Goal: Find contact information: Find contact information

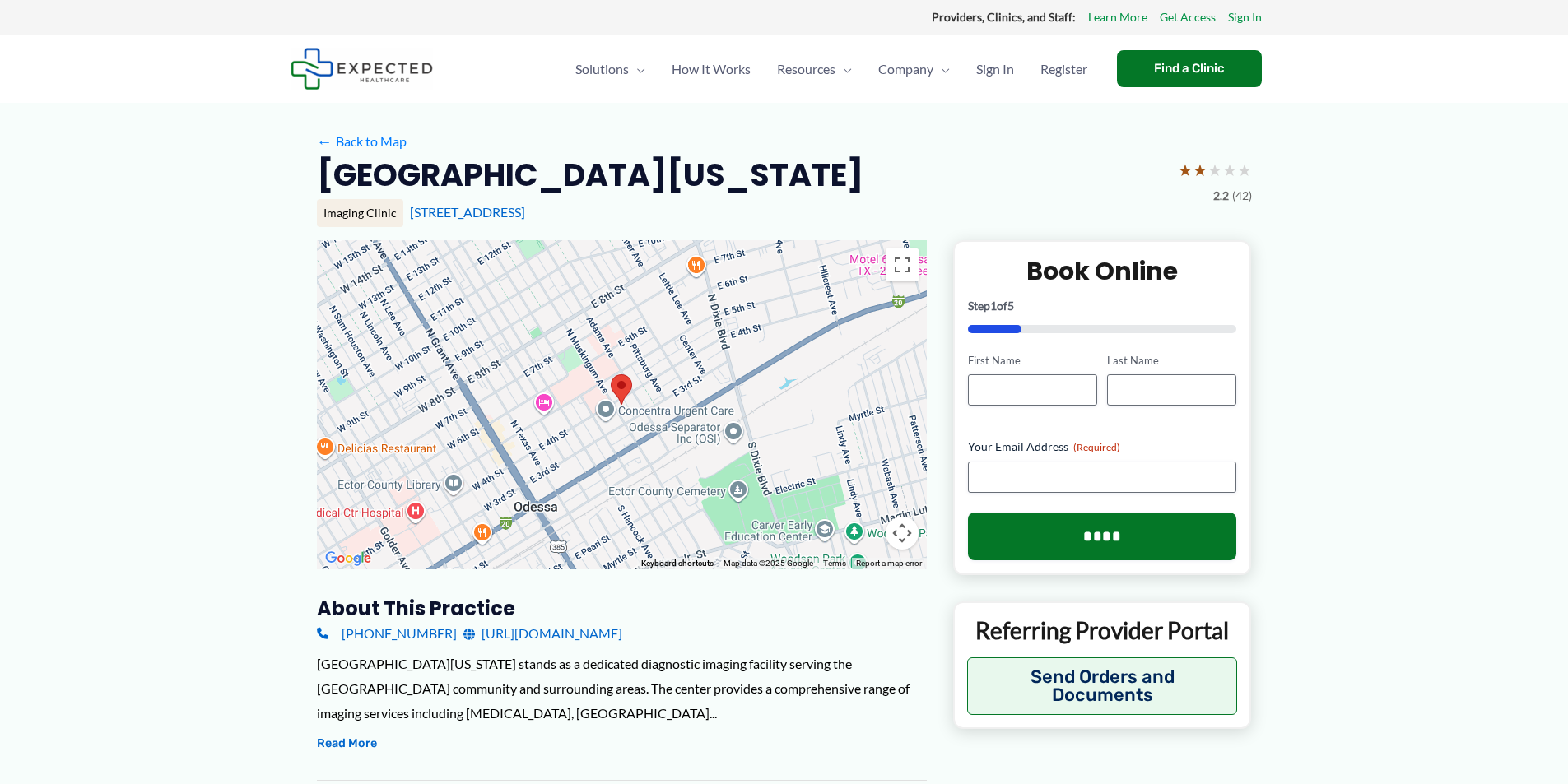
click at [622, 631] on link "[URL][DOMAIN_NAME]" at bounding box center [542, 634] width 158 height 25
click at [927, 128] on span "About Us" at bounding box center [920, 125] width 55 height 15
